Goal: Navigation & Orientation: Understand site structure

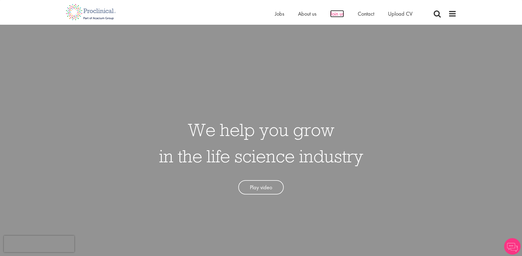
click at [340, 15] on span "Join us" at bounding box center [337, 13] width 14 height 7
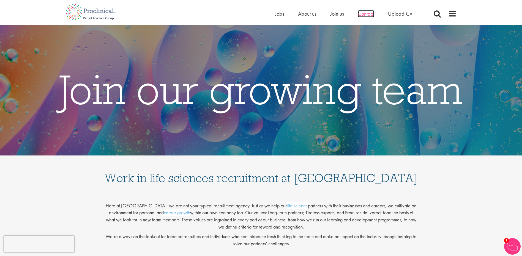
click at [367, 16] on span "Contact" at bounding box center [366, 13] width 17 height 7
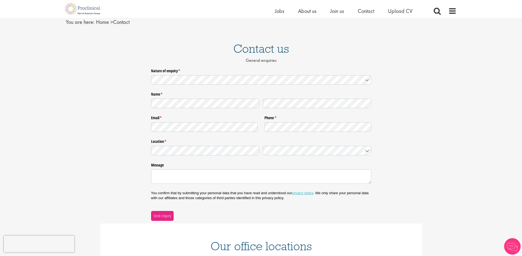
scroll to position [176, 0]
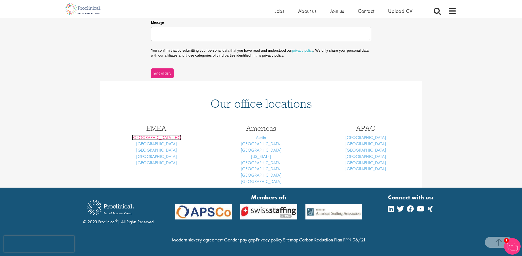
click at [160, 135] on link "London, HQ" at bounding box center [157, 138] width 50 height 6
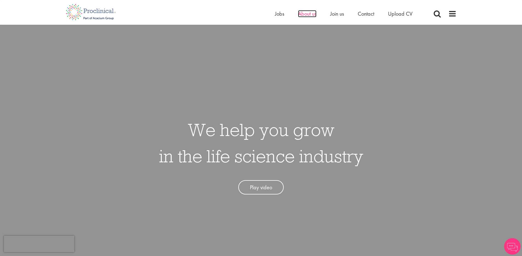
click at [302, 11] on span "About us" at bounding box center [307, 13] width 18 height 7
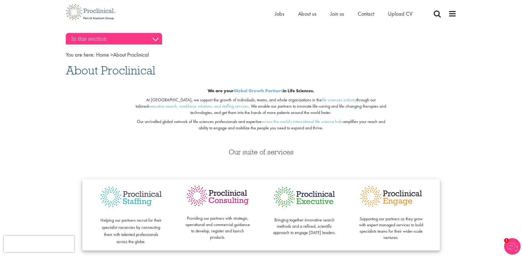
click at [111, 44] on h3 "In this section" at bounding box center [114, 39] width 96 height 12
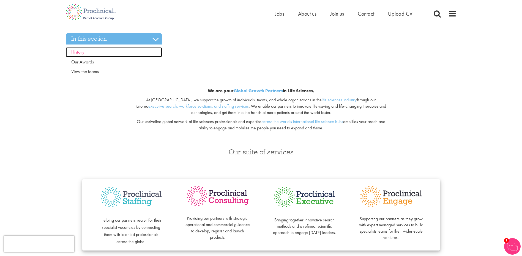
click at [78, 53] on span "History" at bounding box center [77, 52] width 13 height 6
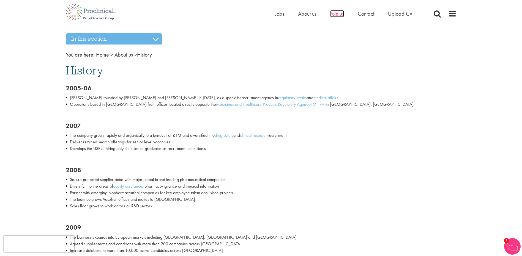
click at [344, 15] on span "Join us" at bounding box center [337, 13] width 14 height 7
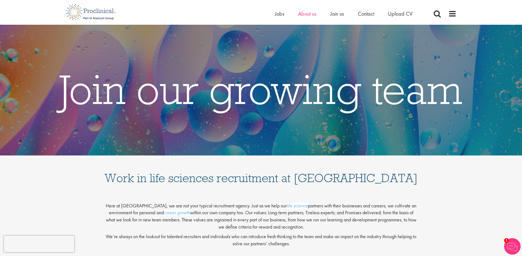
drag, startPoint x: 317, startPoint y: 13, endPoint x: 308, endPoint y: 13, distance: 9.1
click at [317, 13] on ul "Home Jobs About us Join us Contact Upload CV" at bounding box center [350, 14] width 151 height 8
click at [308, 13] on span "About us" at bounding box center [307, 13] width 18 height 7
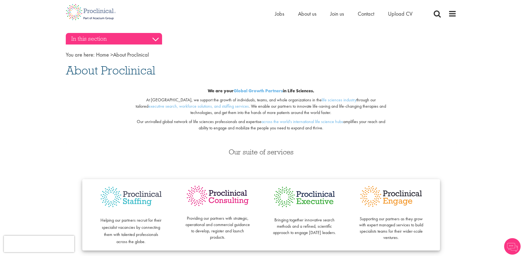
click at [154, 39] on h3 "In this section" at bounding box center [114, 39] width 96 height 12
click at [127, 37] on h3 "In this section" at bounding box center [114, 39] width 96 height 12
click at [156, 39] on h3 "In this section" at bounding box center [114, 39] width 96 height 12
click at [156, 42] on h3 "In this section" at bounding box center [114, 39] width 96 height 12
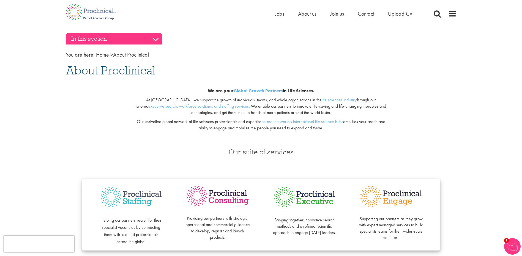
click at [75, 38] on h3 "In this section" at bounding box center [114, 39] width 96 height 12
drag, startPoint x: 76, startPoint y: 41, endPoint x: 145, endPoint y: 37, distance: 70.0
click at [145, 37] on h3 "In this section" at bounding box center [114, 39] width 96 height 12
